Goal: Task Accomplishment & Management: Use online tool/utility

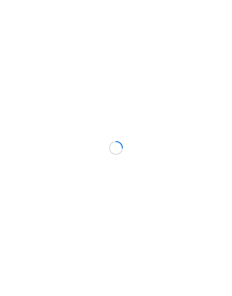
scroll to position [36, 0]
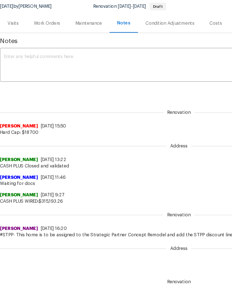
click at [49, 56] on div "Work Orders" at bounding box center [41, 57] width 23 height 6
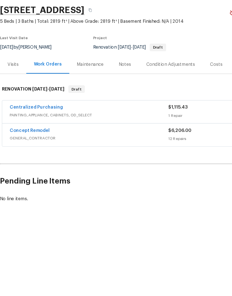
click at [37, 155] on span "GENERAL_CONTRACTOR" at bounding box center [78, 158] width 139 height 6
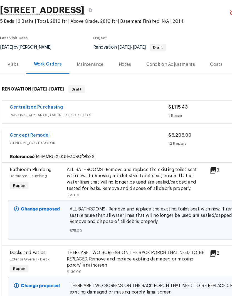
click at [17, 153] on link "Concept Remodel" at bounding box center [26, 155] width 35 height 4
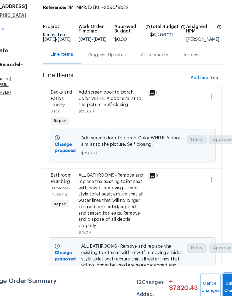
click at [224, 277] on button "Submit Changes" at bounding box center [233, 289] width 18 height 24
